Goal: Task Accomplishment & Management: Manage account settings

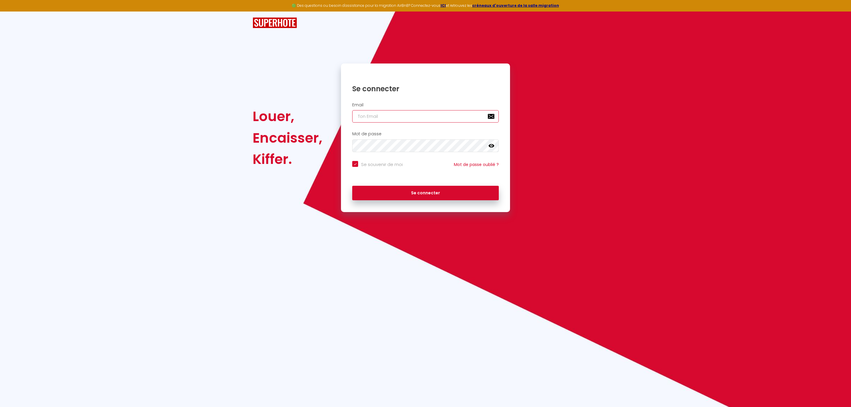
type input "[PERSON_NAME][EMAIL_ADDRESS][DOMAIN_NAME]"
checkbox input "true"
click at [417, 116] on input "[PERSON_NAME][EMAIL_ADDRESS][DOMAIN_NAME]" at bounding box center [425, 116] width 147 height 12
type input "[EMAIL_ADDRESS][DOMAIN_NAME]"
click at [435, 195] on button "Se connecter" at bounding box center [425, 193] width 147 height 15
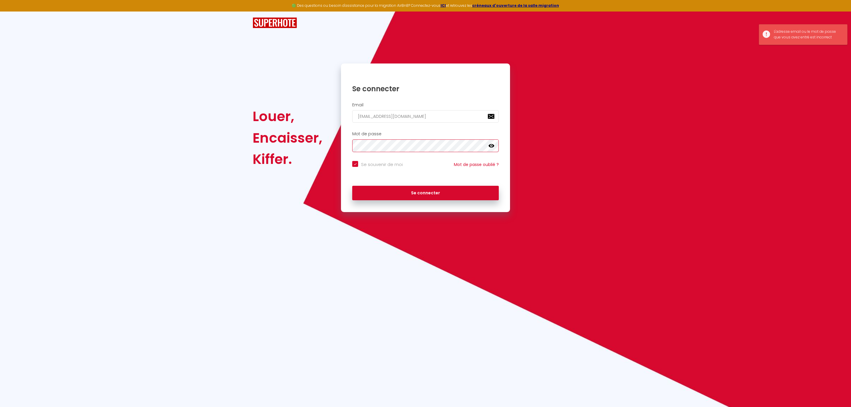
click at [312, 147] on div "Louer, Encaisser, Kiffer. Se connecter Email [EMAIL_ADDRESS][DOMAIN_NAME] Mot d…" at bounding box center [425, 138] width 353 height 149
click at [352, 186] on button "Se connecter" at bounding box center [425, 193] width 147 height 15
checkbox input "true"
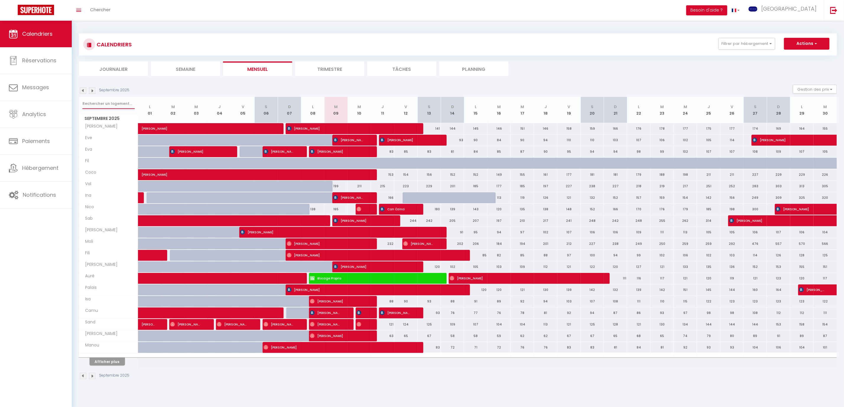
click at [101, 105] on input "text" at bounding box center [108, 103] width 52 height 11
type input "dol"
select select
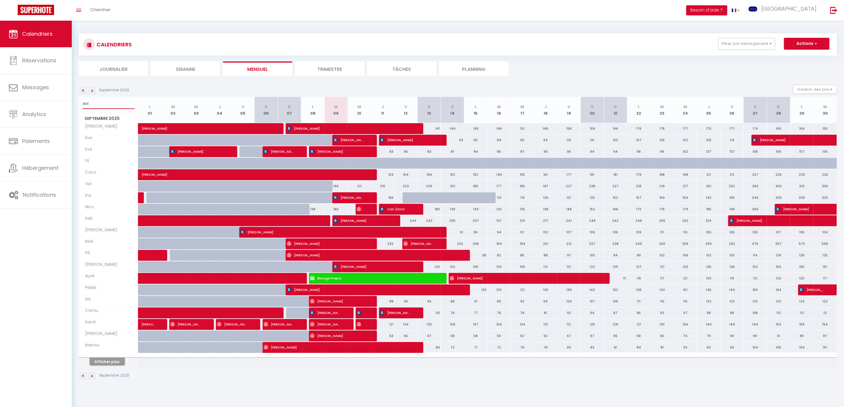
select select
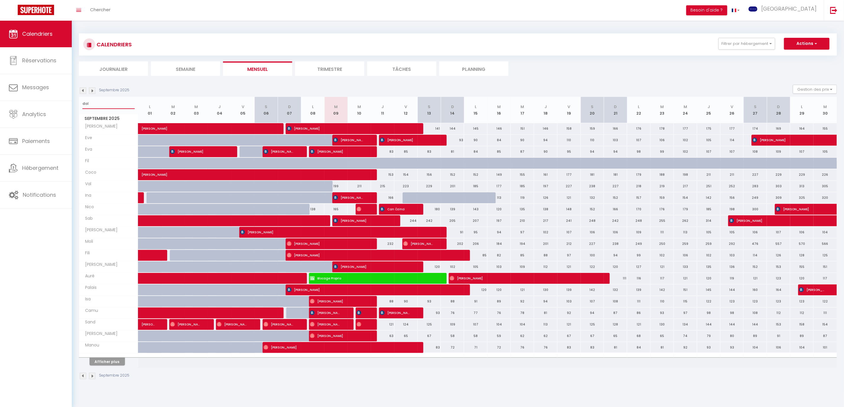
select select
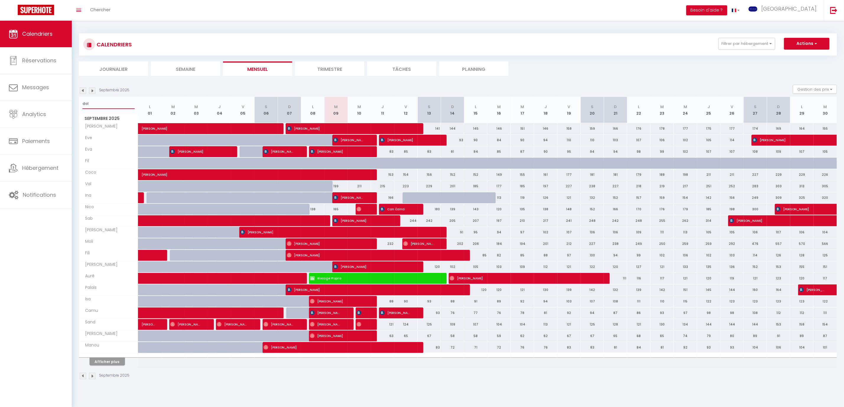
select select
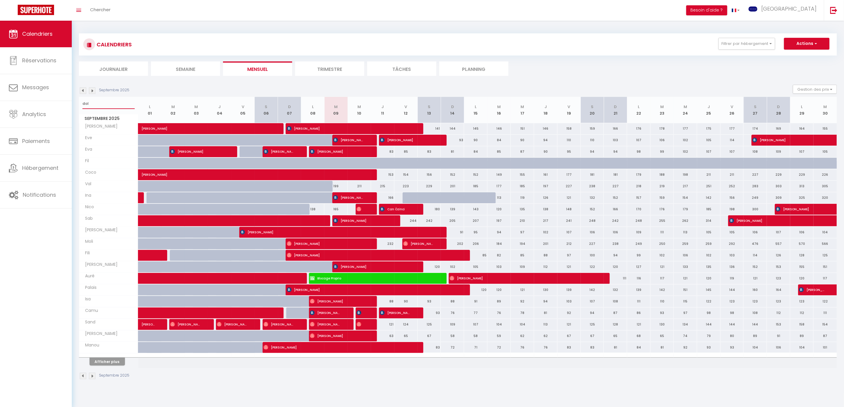
select select
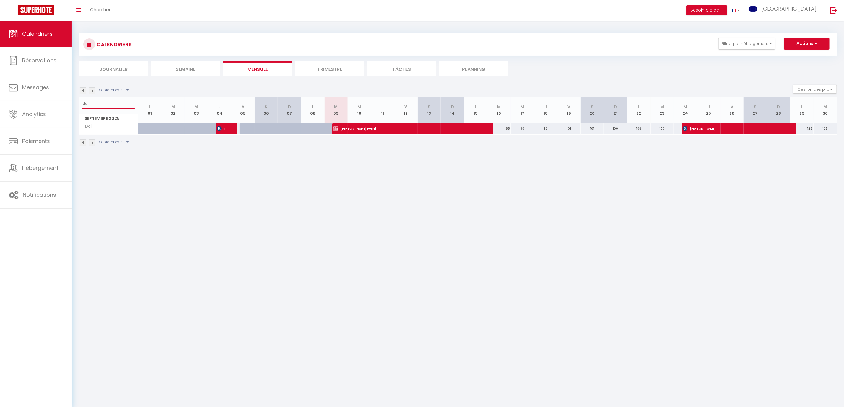
type input "dol"
click at [371, 130] on span "[PERSON_NAME] Pétrel" at bounding box center [407, 128] width 148 height 11
select select "OK"
select select "0"
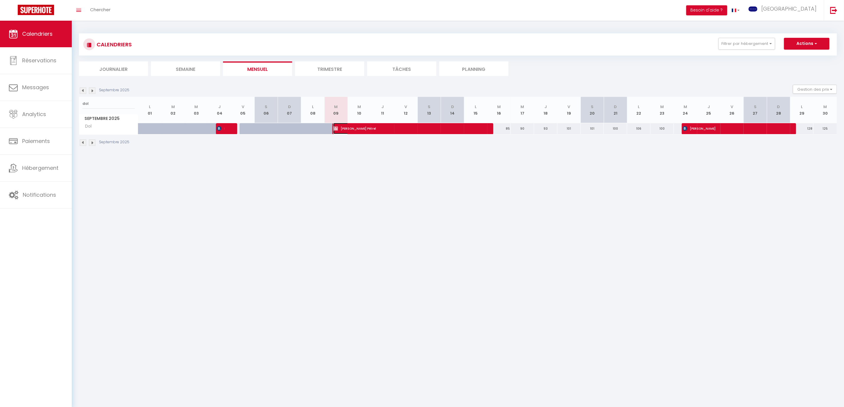
select select "0"
select select "1"
select select
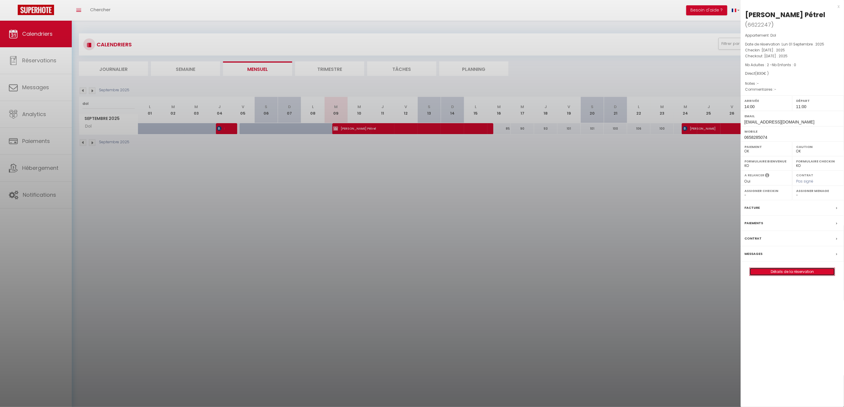
click at [788, 274] on link "Détails de la réservation" at bounding box center [792, 272] width 85 height 8
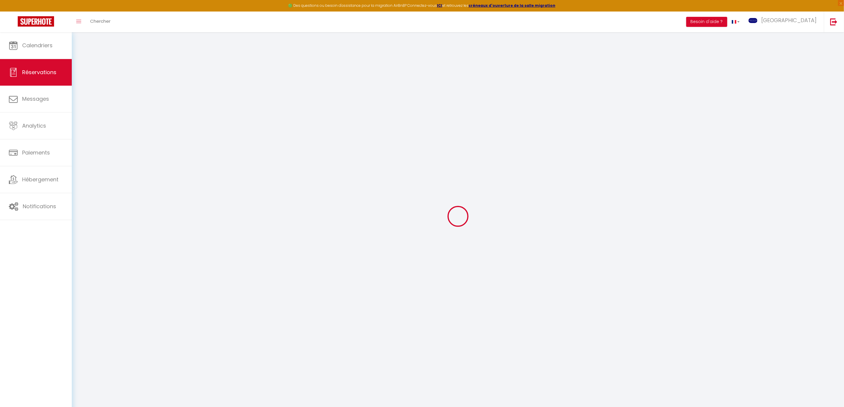
select select
checkbox input "false"
select select
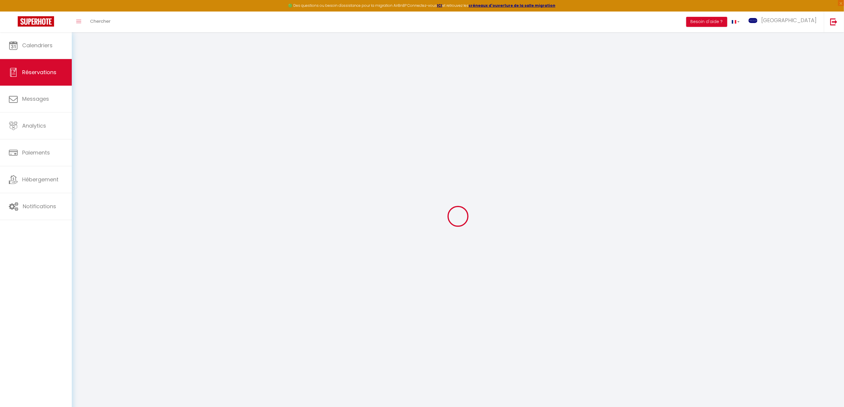
select select
checkbox input "false"
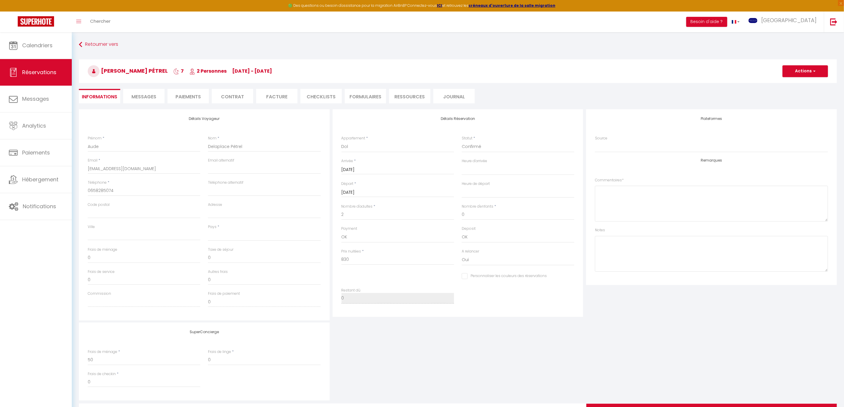
click at [140, 97] on span "Messages" at bounding box center [143, 96] width 25 height 7
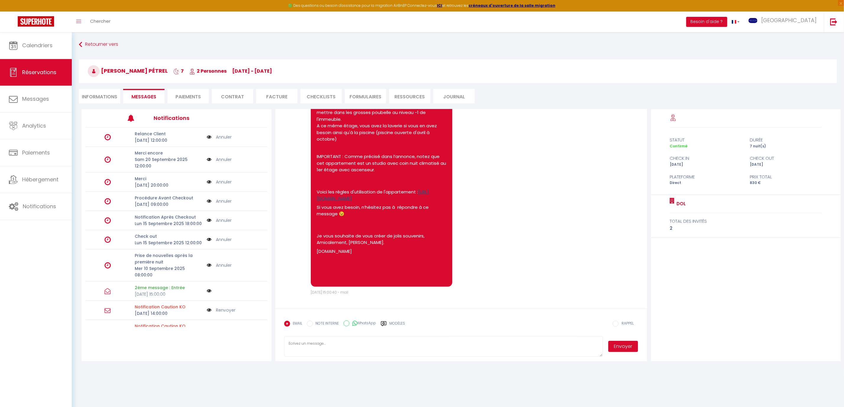
scroll to position [637, 0]
click at [347, 192] on link "[URL][DOMAIN_NAME]" at bounding box center [373, 195] width 112 height 13
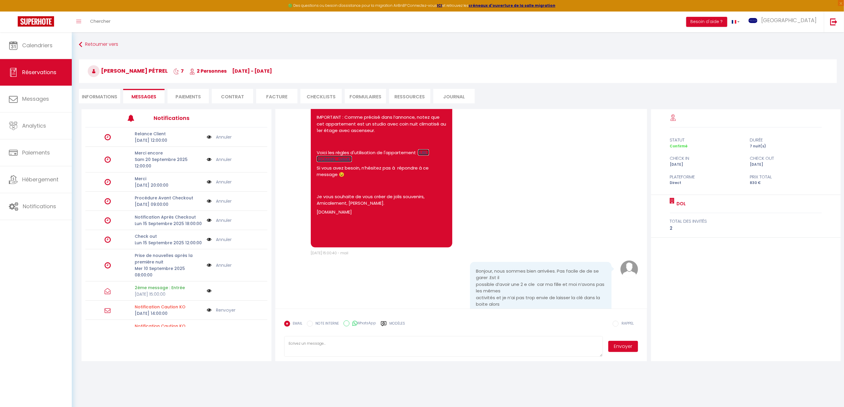
scroll to position [1128, 0]
